Goal: Information Seeking & Learning: Learn about a topic

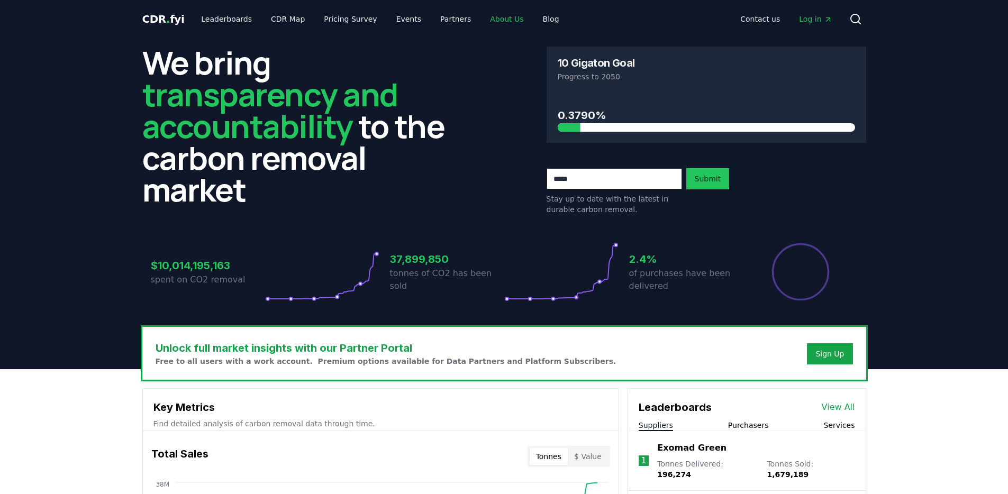
click at [493, 17] on link "About Us" at bounding box center [506, 19] width 50 height 19
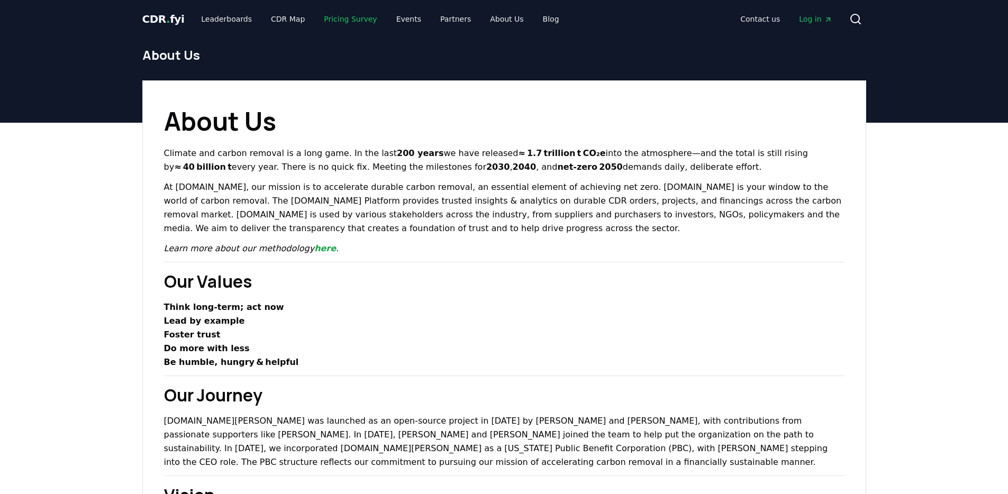
click at [336, 21] on link "Pricing Survey" at bounding box center [350, 19] width 70 height 19
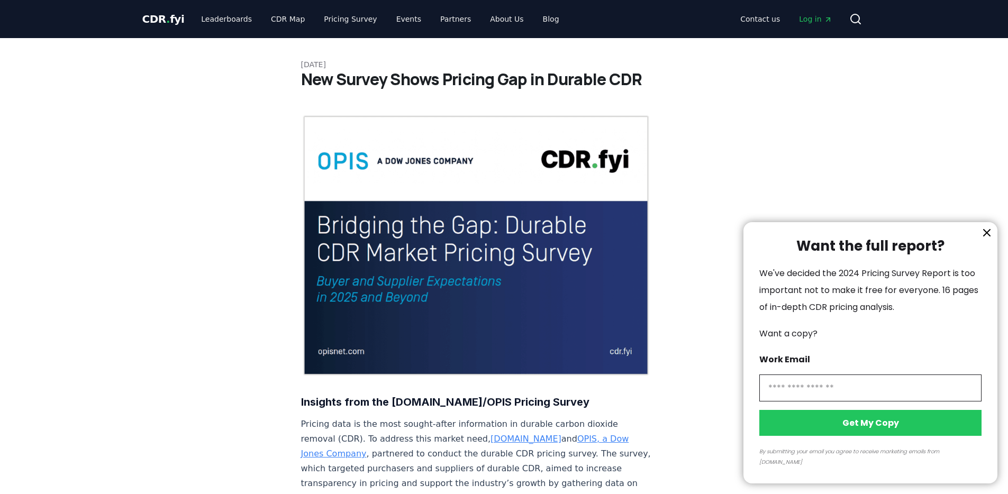
click at [264, 19] on div at bounding box center [504, 247] width 1008 height 494
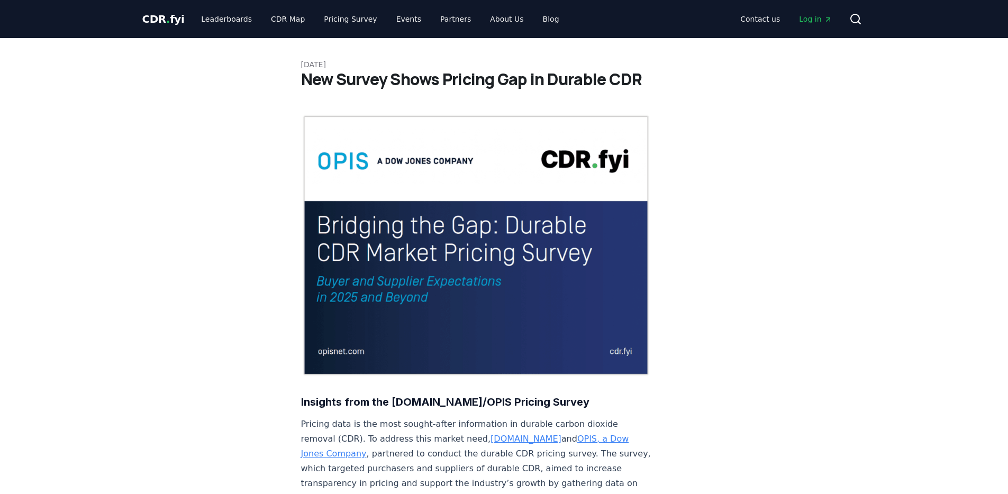
click at [267, 17] on div at bounding box center [504, 247] width 1008 height 494
click at [225, 12] on link "Leaderboards" at bounding box center [227, 19] width 68 height 19
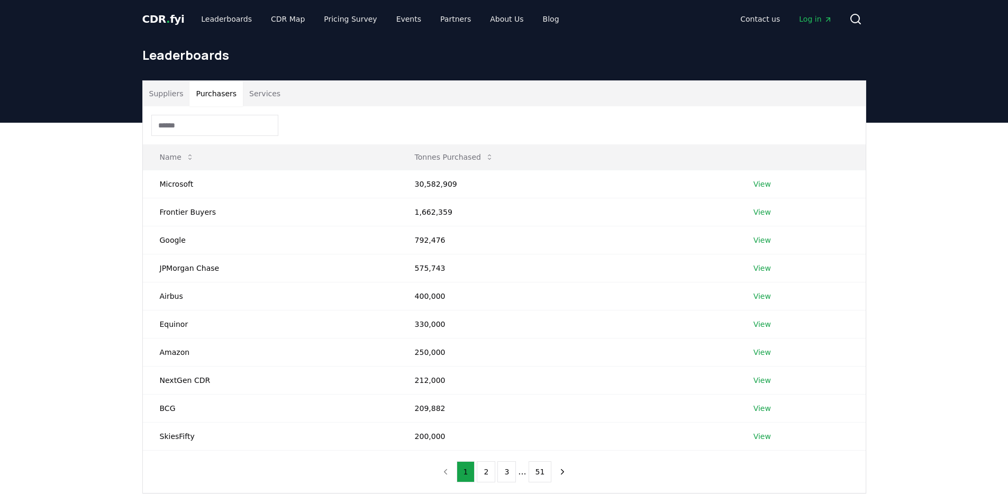
click at [220, 88] on button "Purchasers" at bounding box center [215, 93] width 53 height 25
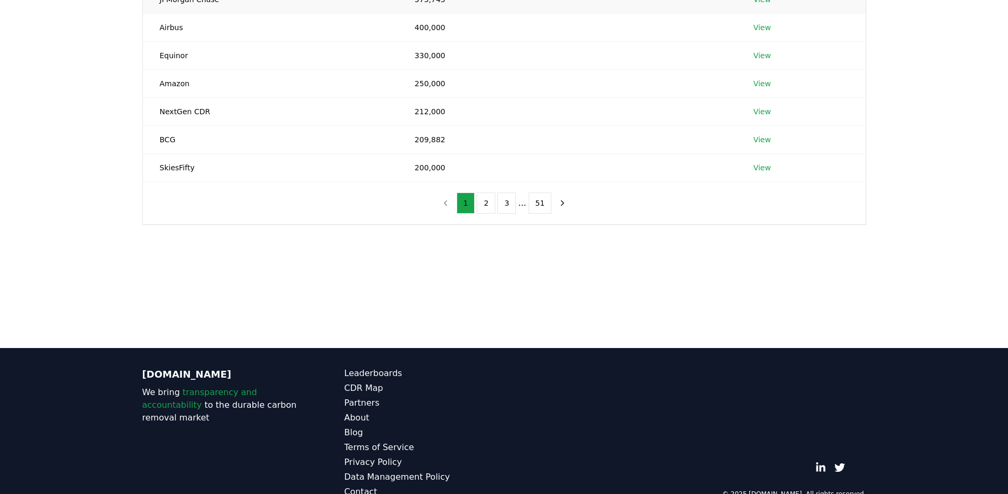
scroll to position [292, 0]
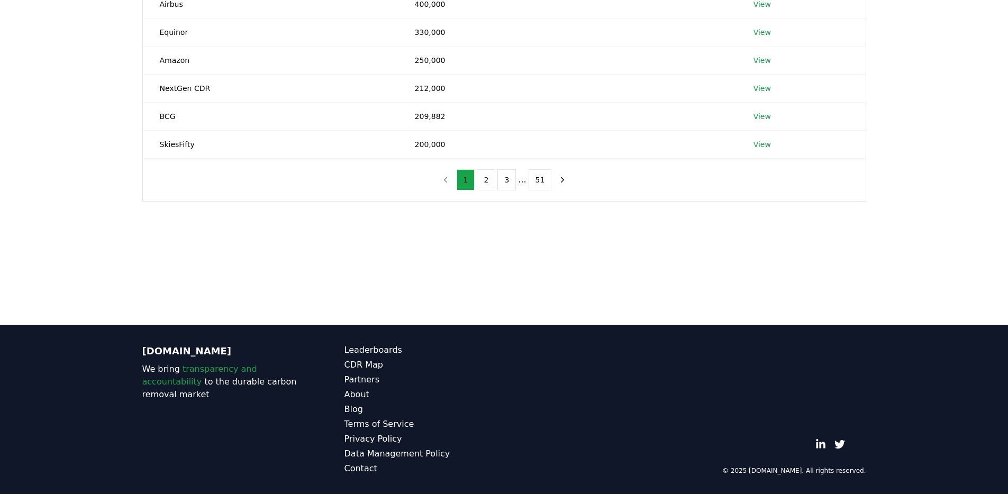
click at [526, 178] on ul "1 2 3 ... 51" at bounding box center [503, 179] width 95 height 21
click at [537, 189] on button "51" at bounding box center [539, 179] width 23 height 21
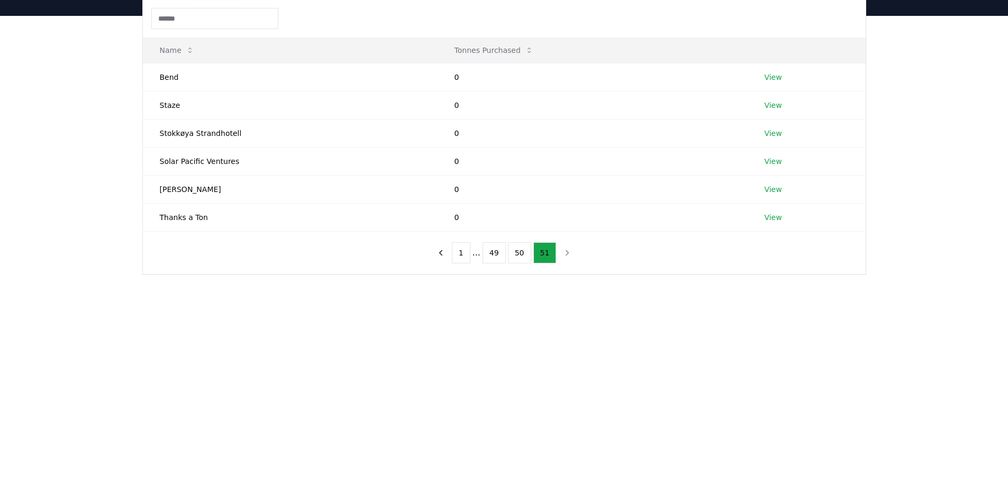
scroll to position [0, 0]
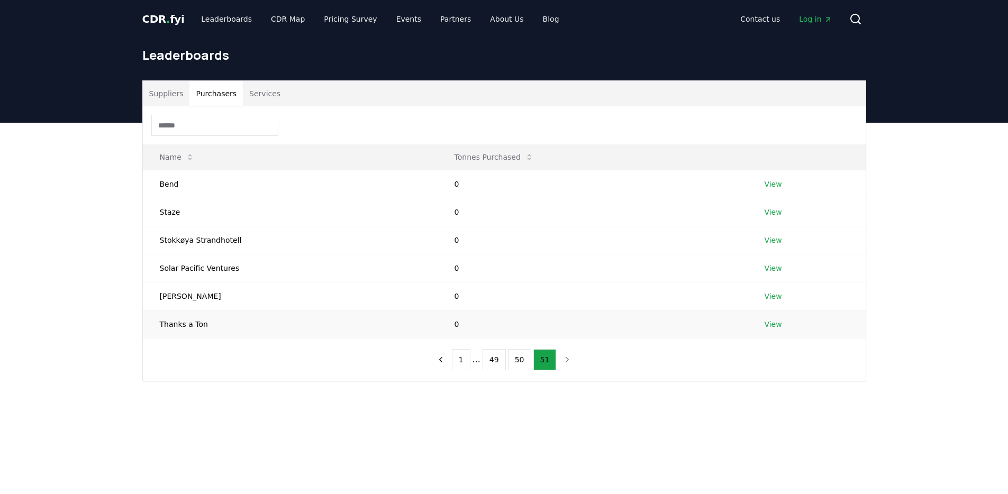
click at [774, 323] on link "View" at bounding box center [772, 324] width 17 height 11
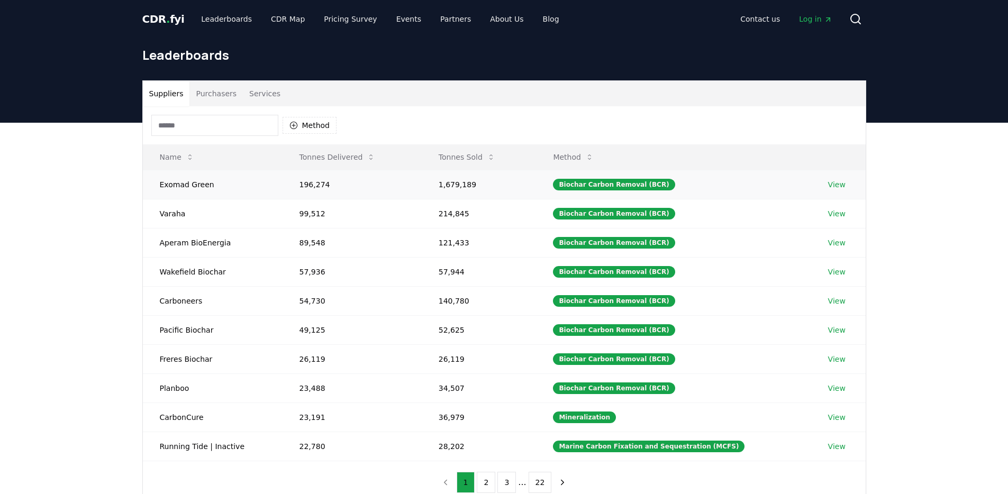
click at [839, 183] on link "View" at bounding box center [836, 184] width 17 height 11
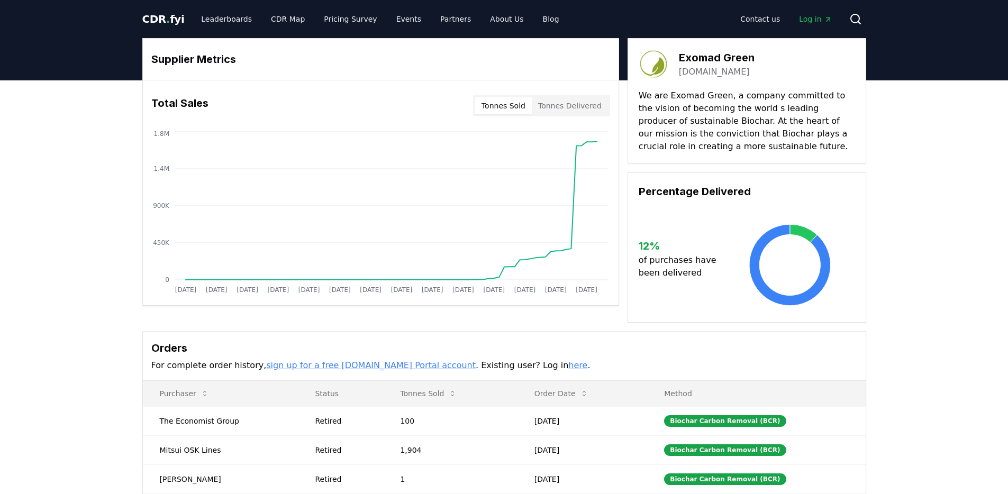
click at [589, 104] on button "Tonnes Delivered" at bounding box center [570, 105] width 76 height 17
click at [513, 108] on button "Tonnes Sold" at bounding box center [503, 105] width 57 height 17
click at [562, 110] on button "Tonnes Delivered" at bounding box center [570, 105] width 76 height 17
click at [509, 105] on button "Tonnes Sold" at bounding box center [503, 105] width 57 height 17
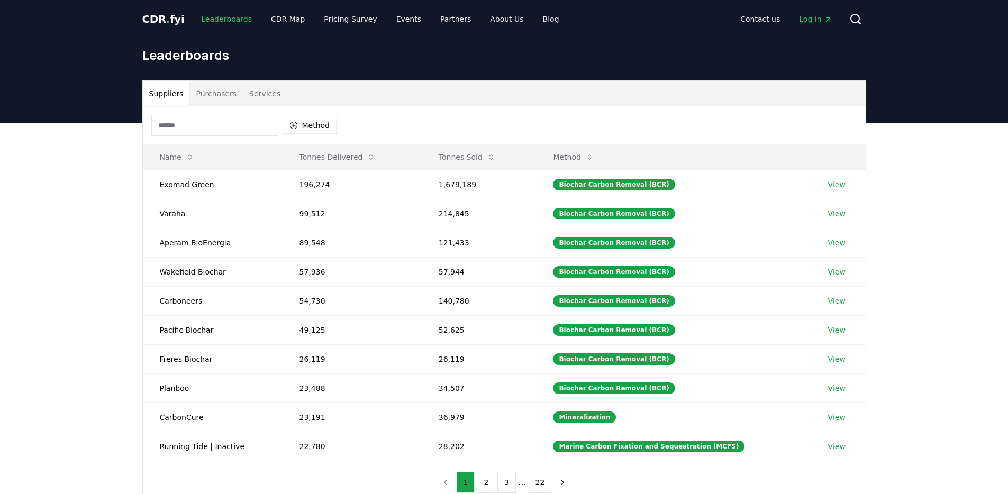
click at [204, 19] on link "Leaderboards" at bounding box center [227, 19] width 68 height 19
click at [166, 23] on span "." at bounding box center [168, 19] width 4 height 13
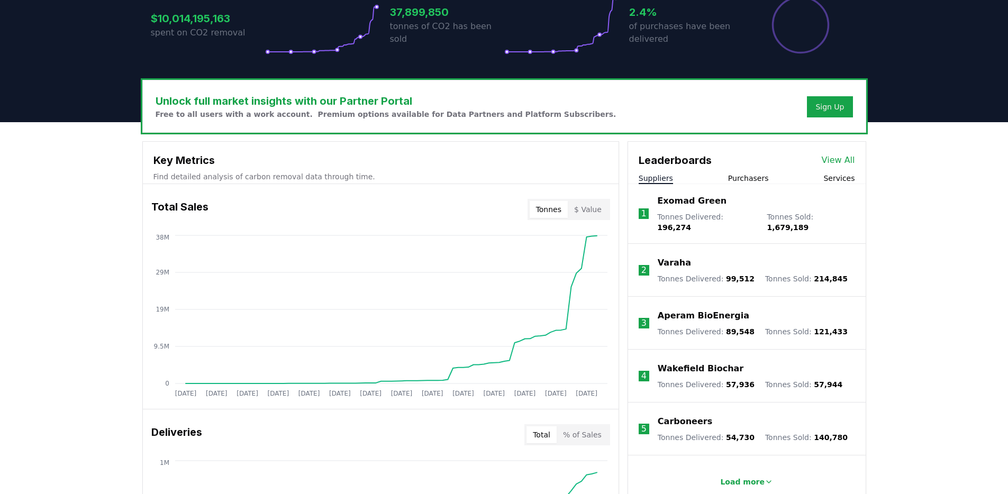
scroll to position [249, 0]
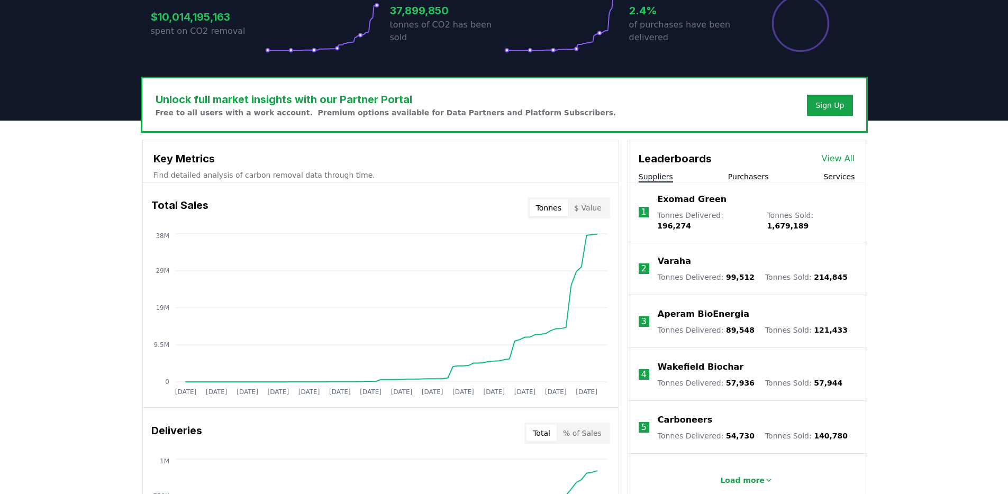
click at [835, 176] on button "Services" at bounding box center [838, 176] width 31 height 11
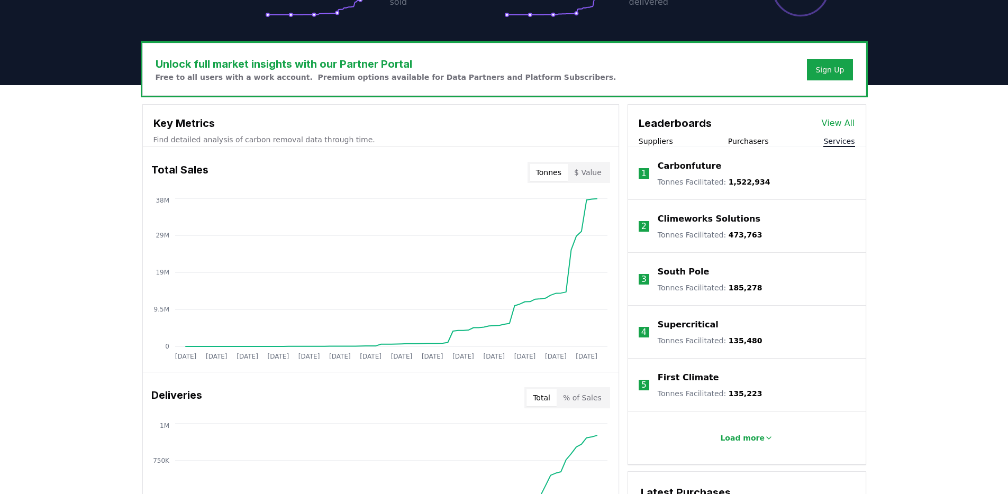
scroll to position [285, 0]
click at [745, 429] on button "Load more" at bounding box center [746, 437] width 70 height 21
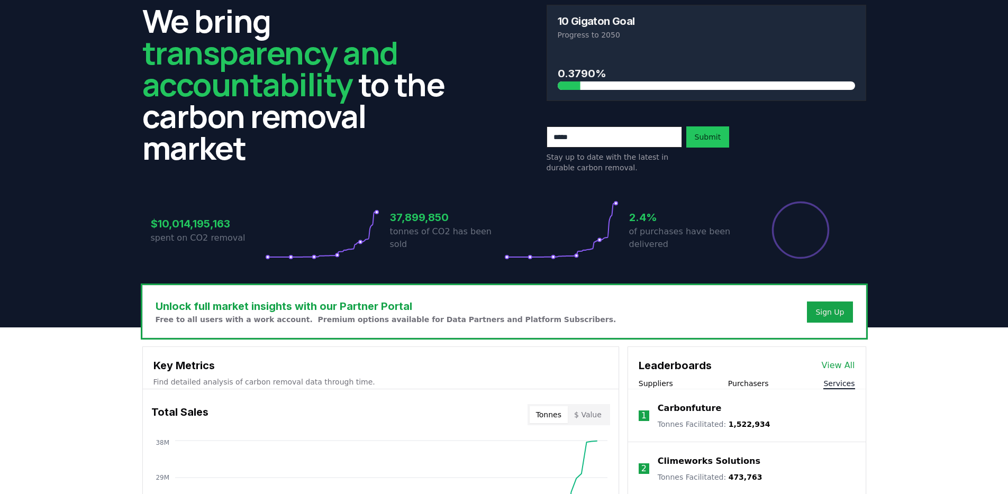
scroll to position [0, 0]
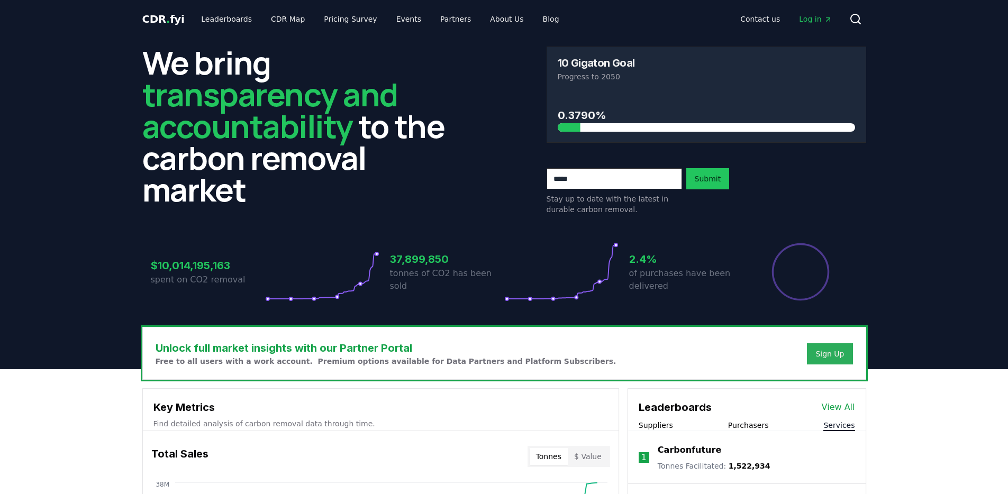
click at [840, 352] on div "Sign Up" at bounding box center [829, 354] width 29 height 11
